Goal: Find specific page/section: Find specific page/section

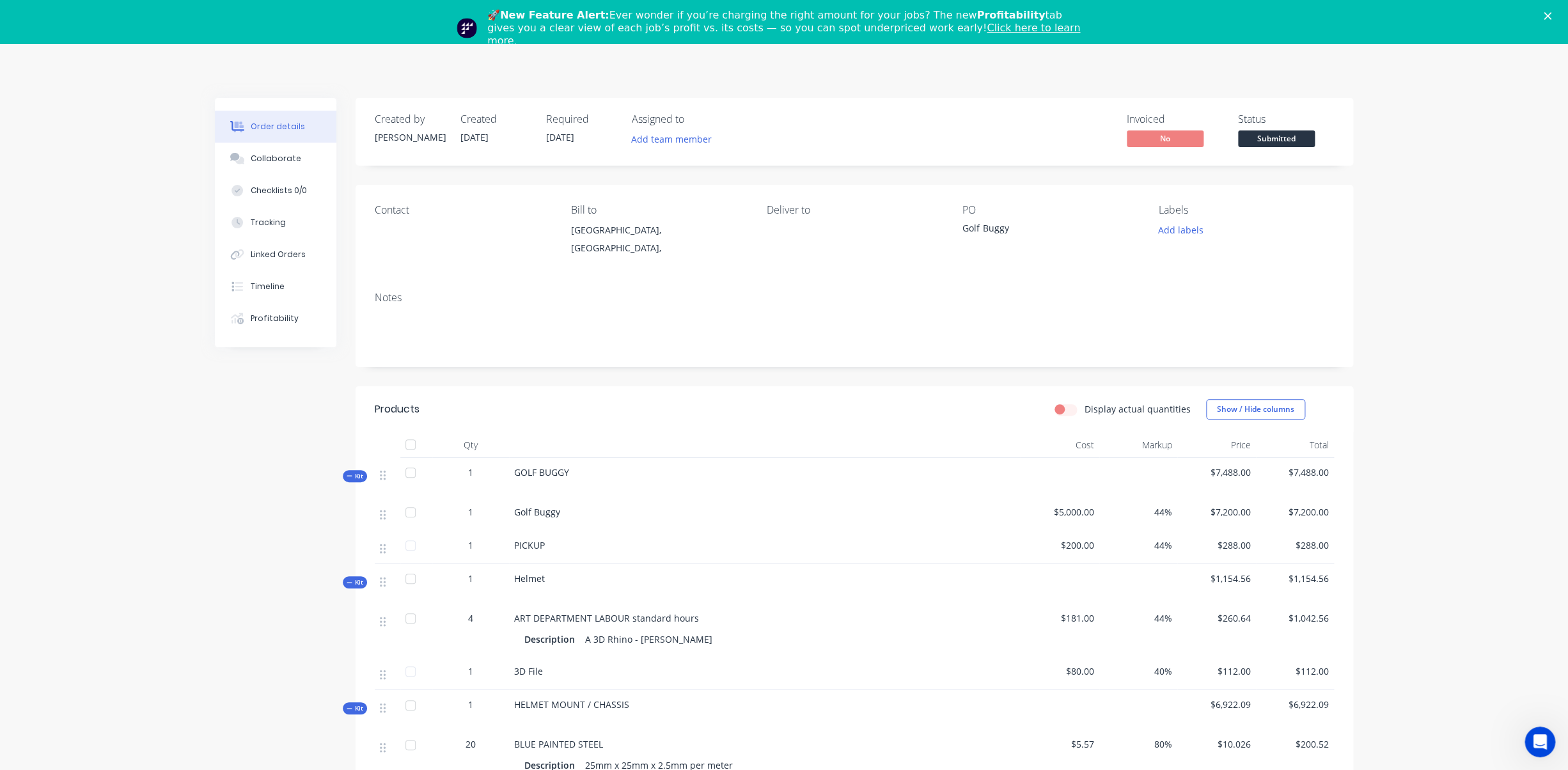
click at [1550, 16] on icon "Close" at bounding box center [1547, 15] width 7 height 7
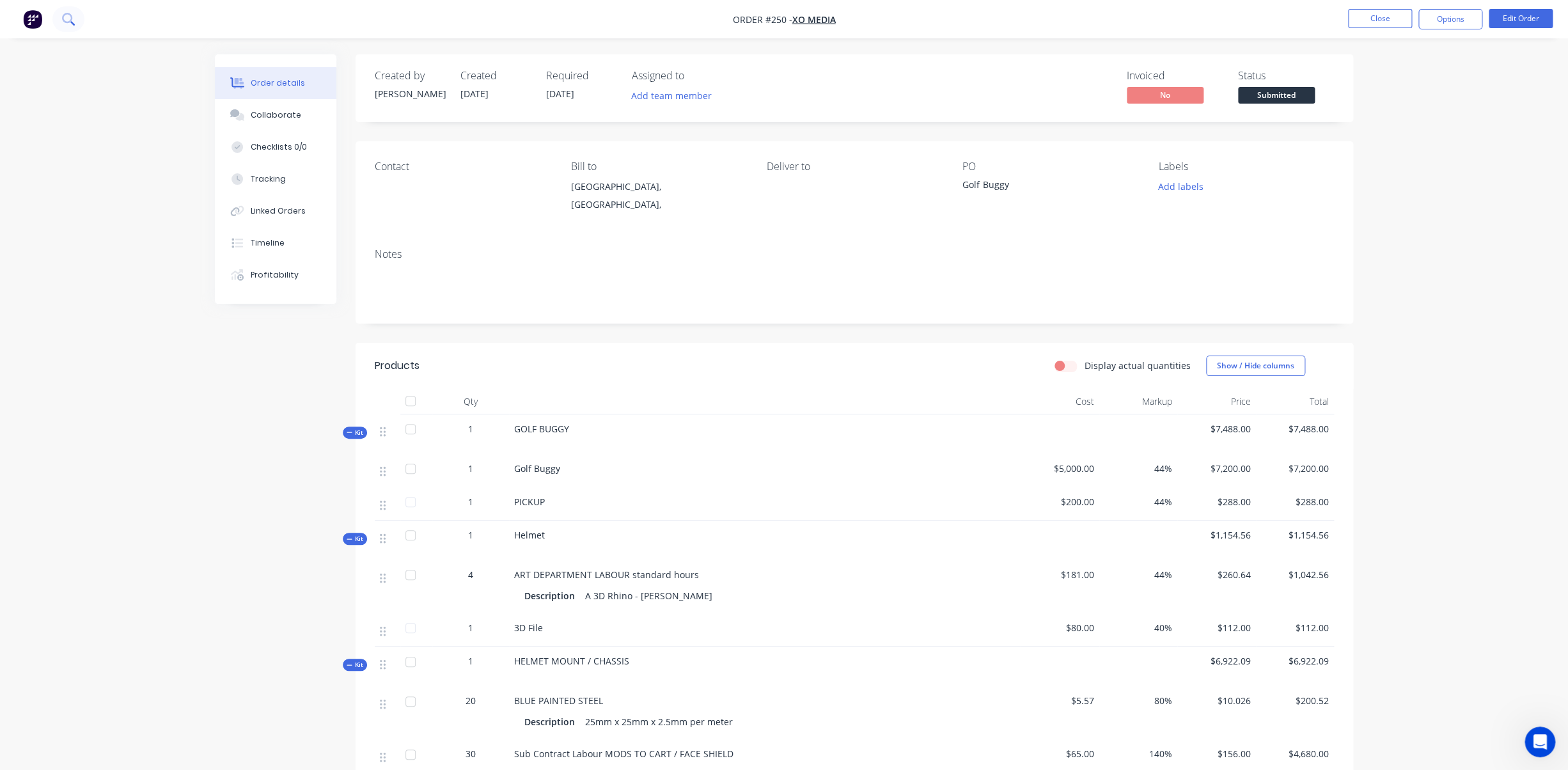
click at [65, 18] on icon at bounding box center [67, 18] width 12 height 12
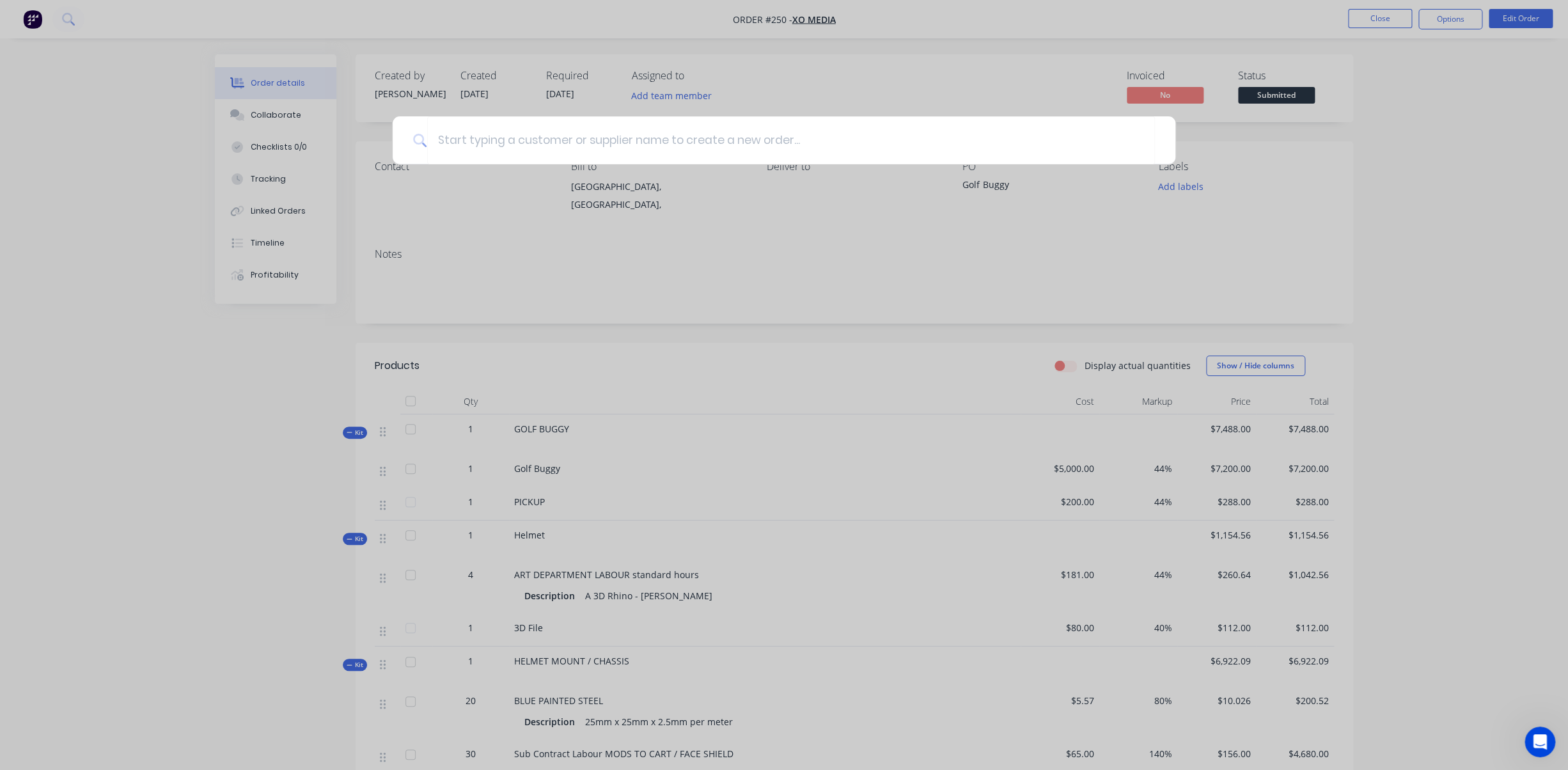
click at [145, 17] on div at bounding box center [784, 385] width 1568 height 770
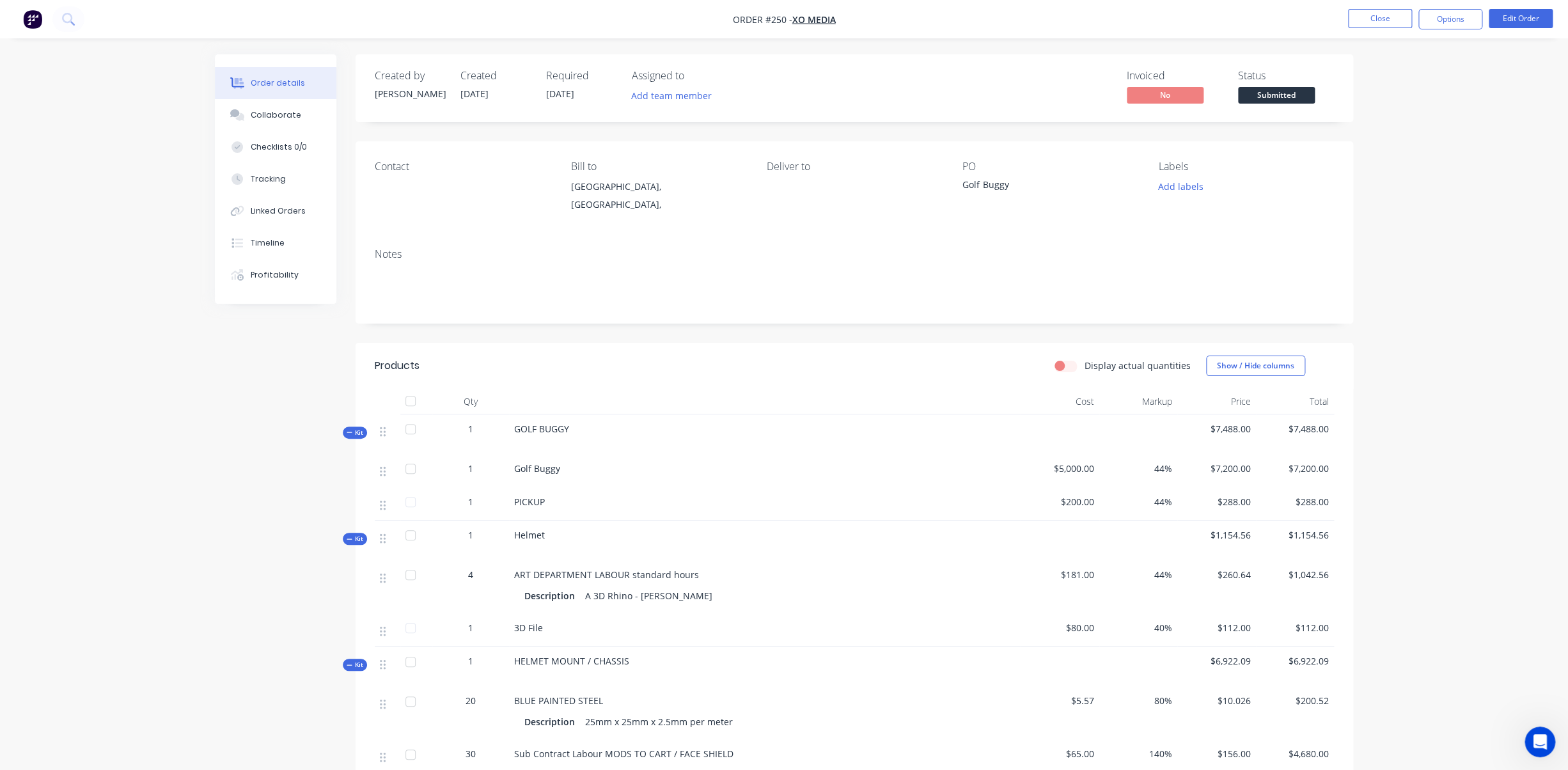
drag, startPoint x: 123, startPoint y: 15, endPoint x: 101, endPoint y: 16, distance: 22.0
click at [123, 15] on nav "Order #250 - XO MEDIA Close Options Edit Order" at bounding box center [784, 19] width 1568 height 38
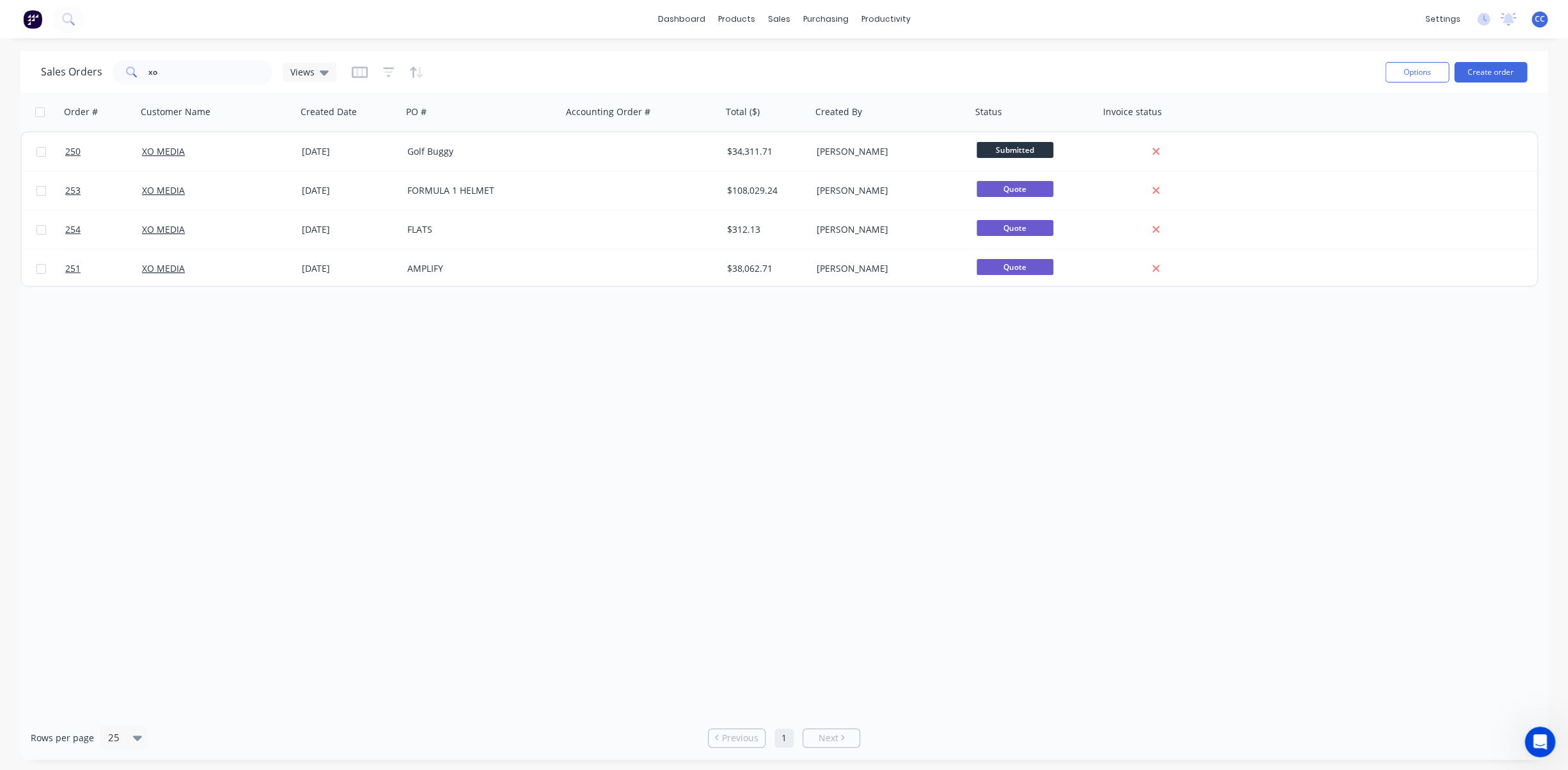
click at [103, 18] on div "dashboard products sales purchasing productivity dashboard products Product Cat…" at bounding box center [784, 19] width 1568 height 38
click at [81, 20] on button at bounding box center [68, 19] width 32 height 25
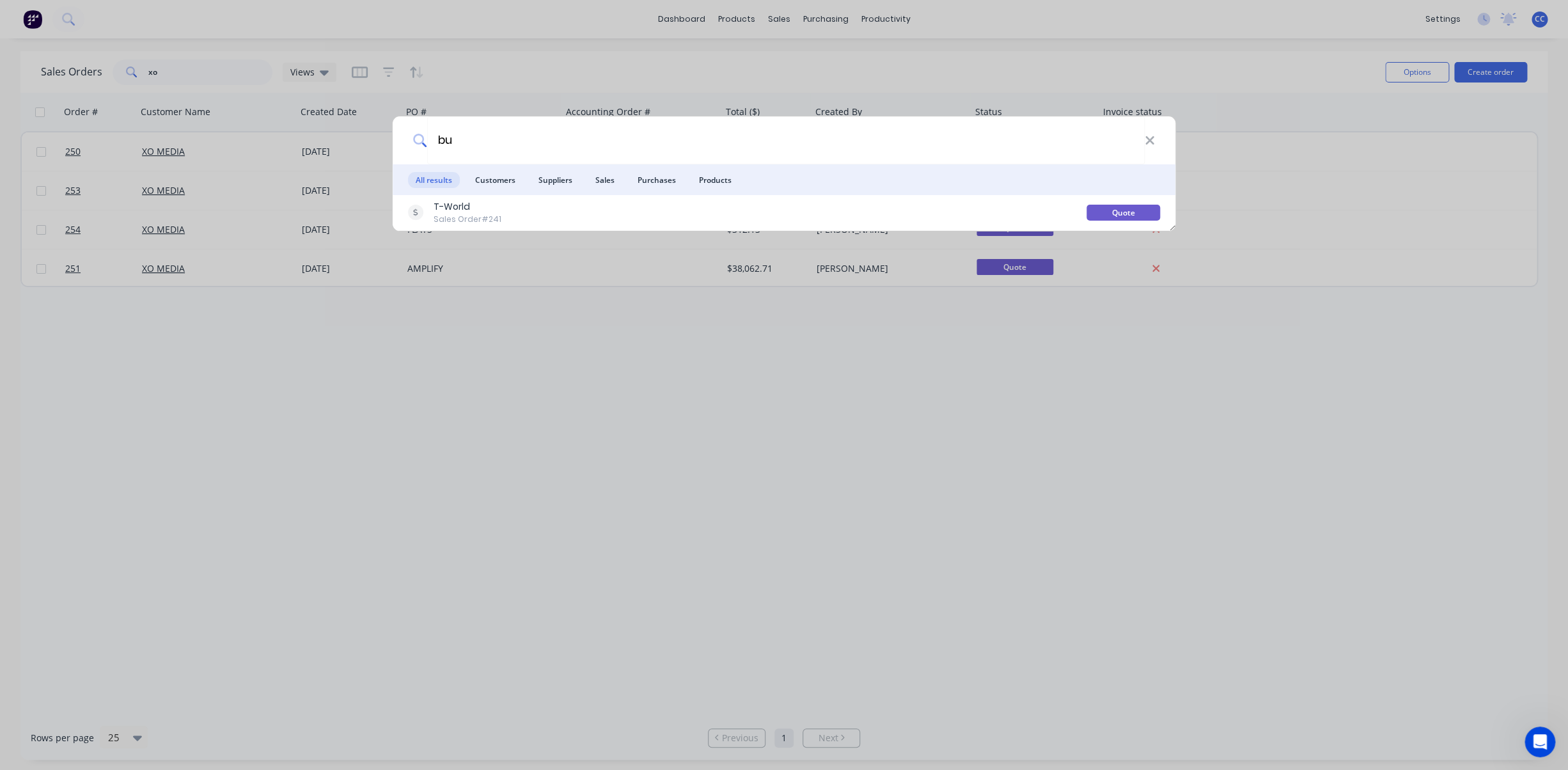
type input "b"
type input "L"
type input "buzz"
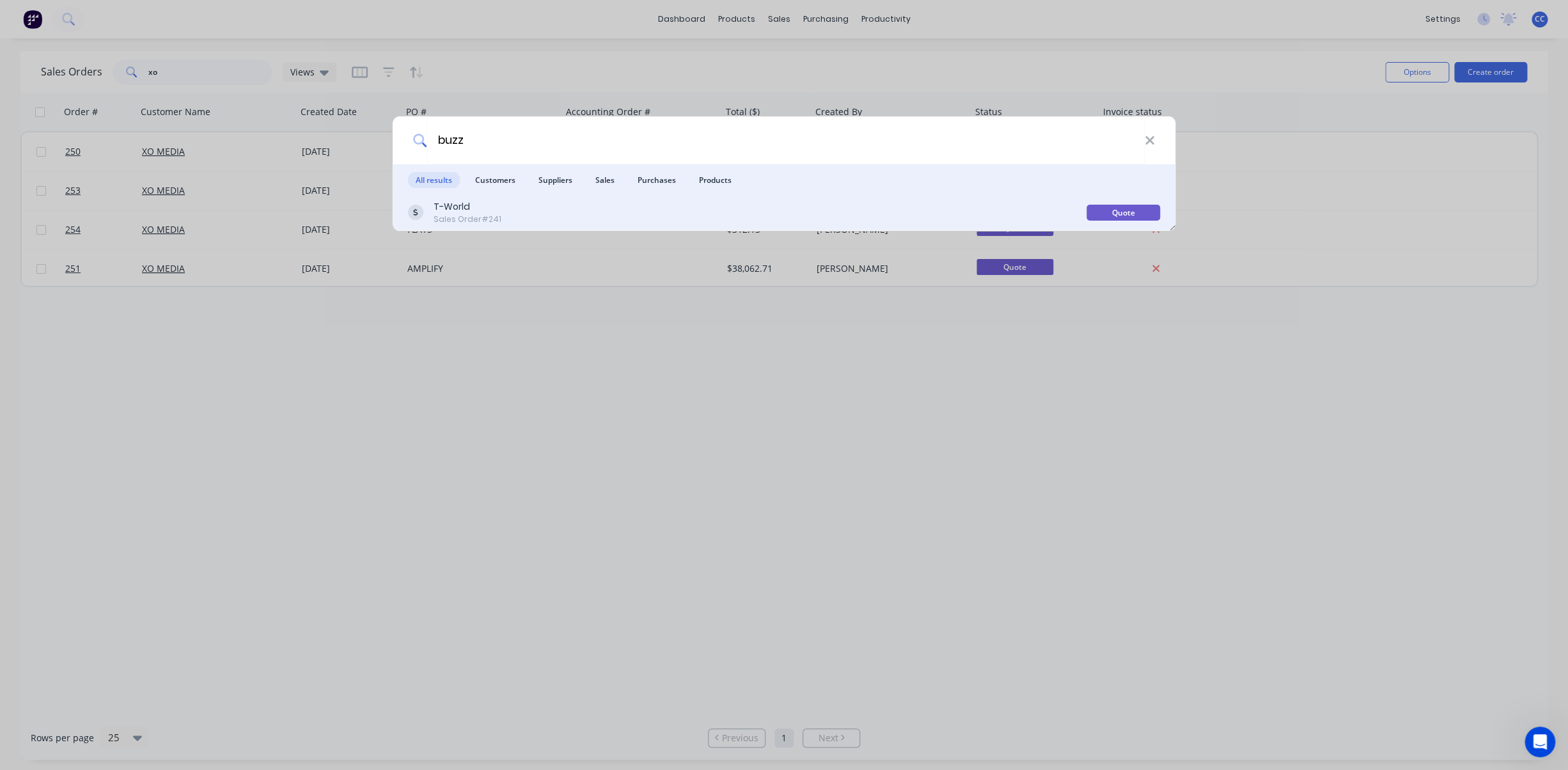
click at [1120, 212] on div "Quote" at bounding box center [1122, 213] width 73 height 16
click at [456, 206] on div "T-World" at bounding box center [467, 207] width 68 height 14
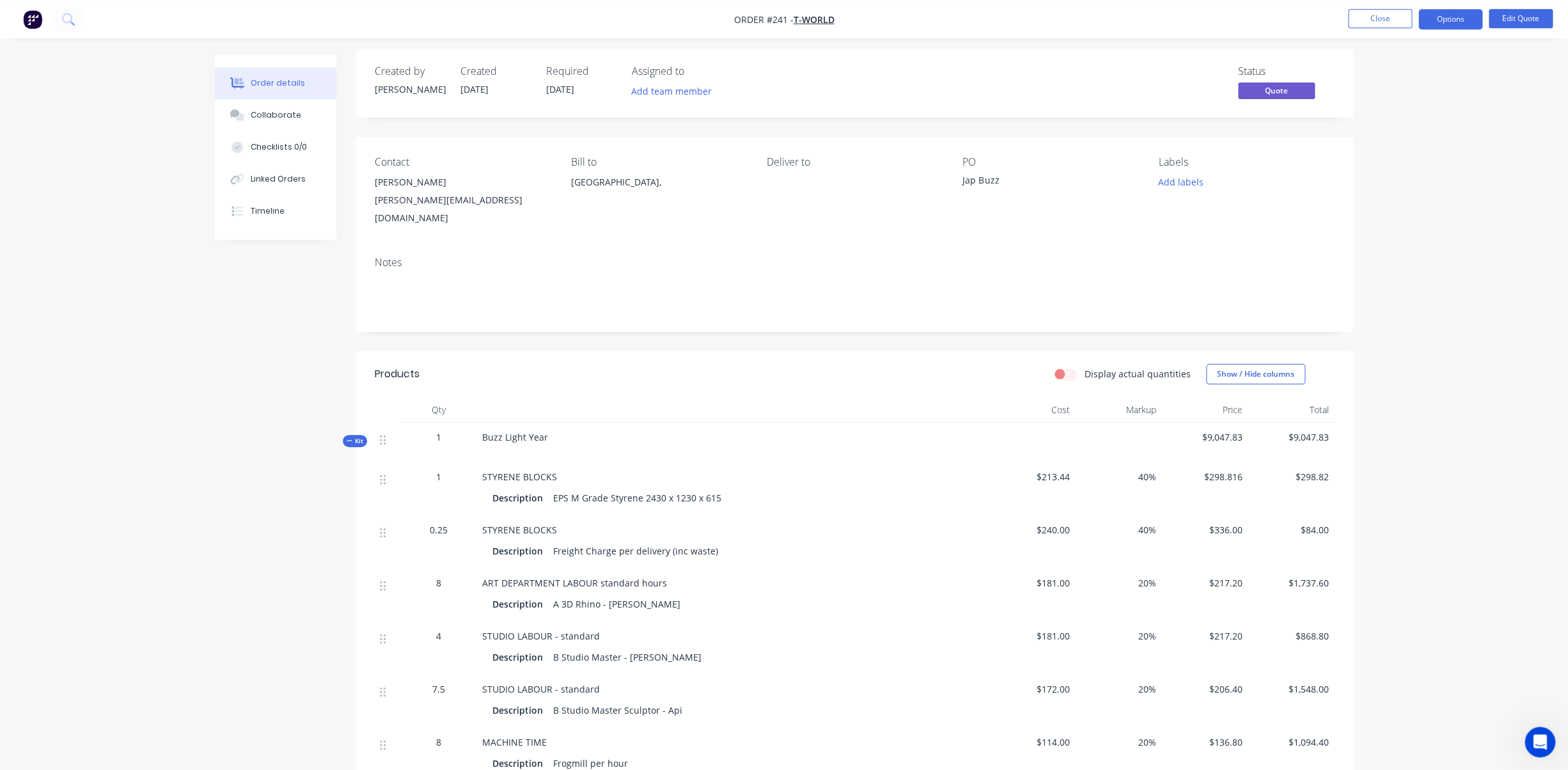
scroll to position [14, 0]
